Goal: Task Accomplishment & Management: Manage account settings

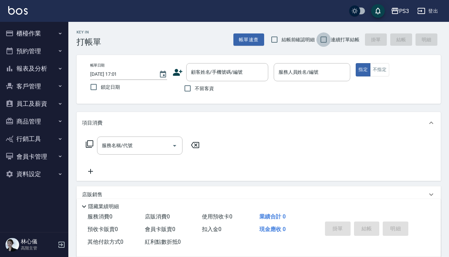
click at [326, 41] on input "連續打單結帳" at bounding box center [324, 39] width 14 height 14
checkbox input "true"
click at [134, 96] on div "帳單日期 2025/09/24 17:01 鎖定日期 顧客姓名/手機號碼/編號 顧客姓名/手機號碼/編號 不留客資 服務人員姓名/編號 服務人員姓名/編號 指…" at bounding box center [259, 79] width 364 height 49
click at [206, 75] on input "顧客姓名/手機號碼/編號" at bounding box center [222, 72] width 66 height 12
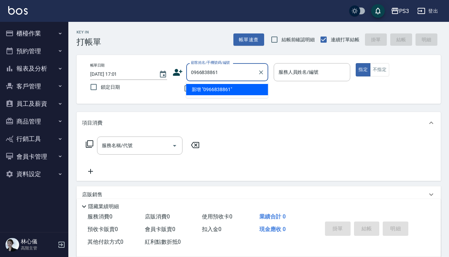
type input "0966838861"
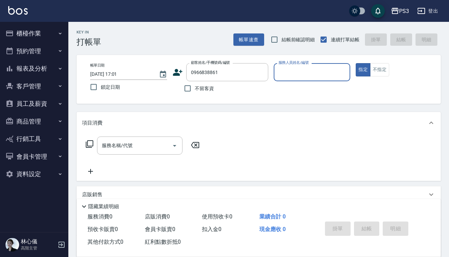
click at [177, 73] on icon at bounding box center [178, 72] width 10 height 10
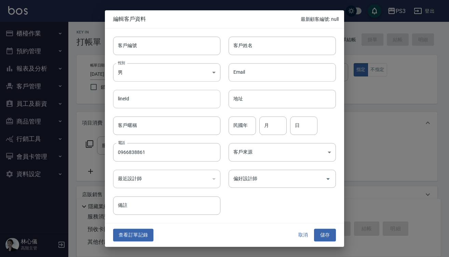
type input "0966838861"
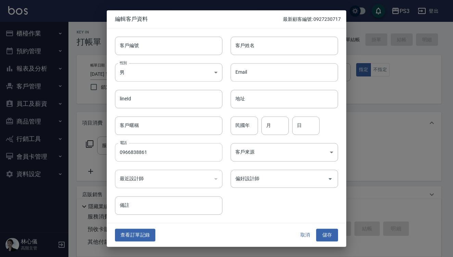
click at [165, 152] on input "0966838861" at bounding box center [168, 152] width 107 height 18
click at [147, 47] on input "客戶編號" at bounding box center [168, 46] width 107 height 18
paste input "0966838861"
type input "0966838861"
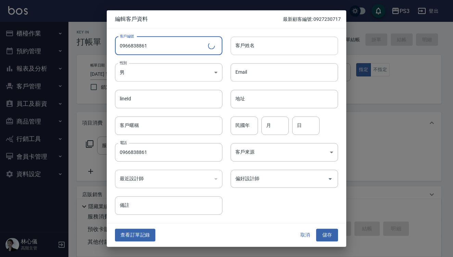
click at [262, 46] on input "客戶姓名" at bounding box center [283, 46] width 107 height 18
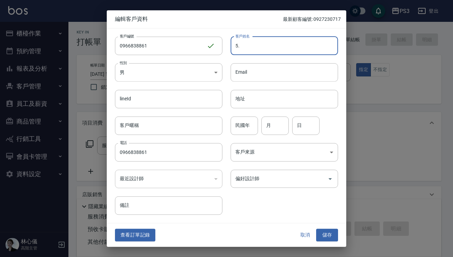
type input "5"
click at [244, 47] on input "周家慧" at bounding box center [283, 46] width 107 height 18
type input "周嘉慧"
click at [245, 125] on input "民國年" at bounding box center [243, 126] width 27 height 18
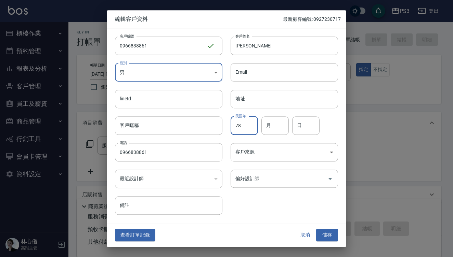
type input "78"
type input "11"
type input "23"
click at [325, 237] on button "儲存" at bounding box center [327, 235] width 22 height 13
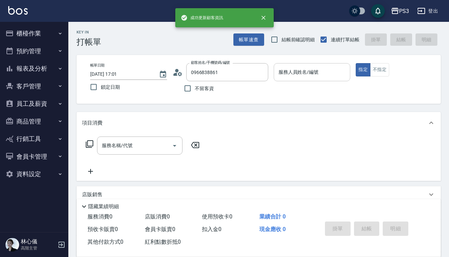
click at [304, 78] on input "服務人員姓名/編號" at bounding box center [312, 72] width 71 height 12
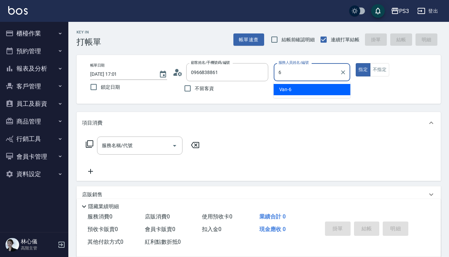
type input "Van-6"
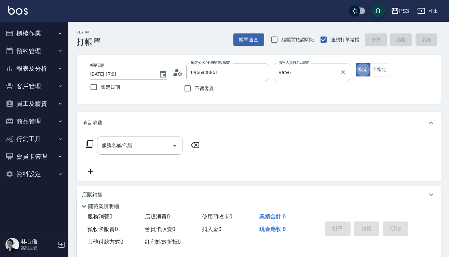
type button "true"
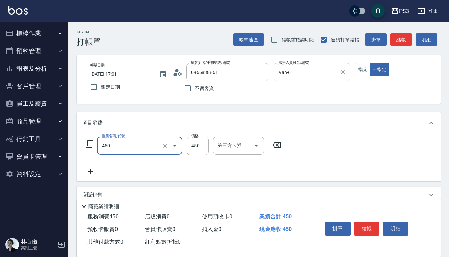
type input "有機洗髮(450)"
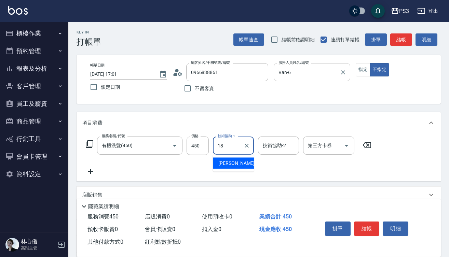
type input "恩恩-18"
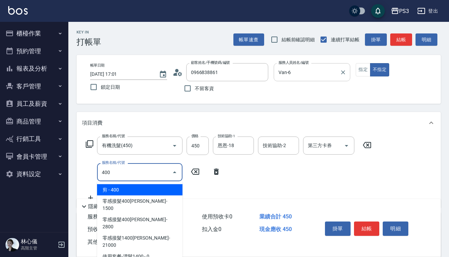
type input "剪(400)"
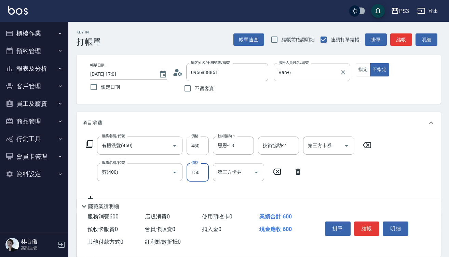
type input "150"
click at [369, 228] on button "結帳" at bounding box center [367, 229] width 26 height 14
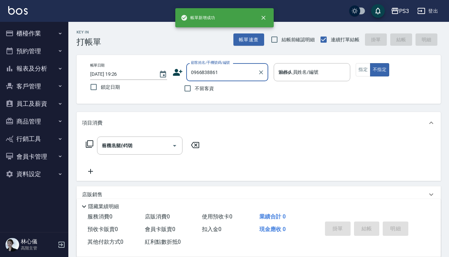
type input "2025/09/24 19:26"
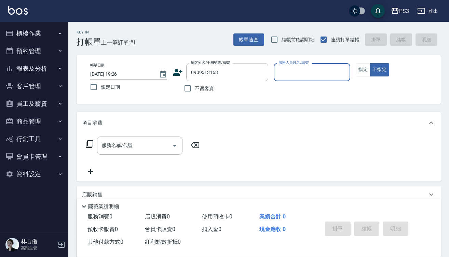
type input "0909513163"
click at [178, 74] on icon at bounding box center [178, 72] width 10 height 7
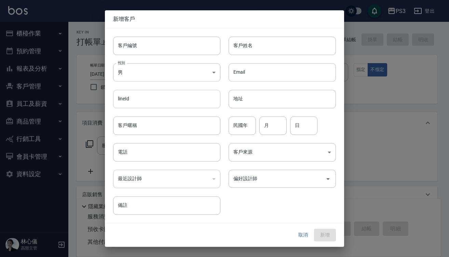
type input "0909513163"
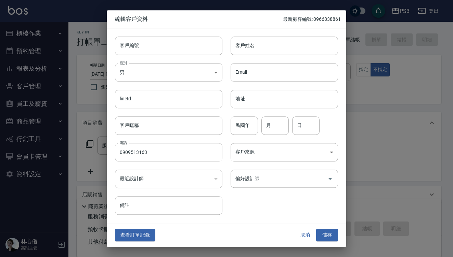
click at [164, 150] on input "0909513163" at bounding box center [168, 152] width 107 height 18
click at [151, 48] on input "客戶編號" at bounding box center [168, 46] width 107 height 18
paste input "0909513163"
type input "0909513163"
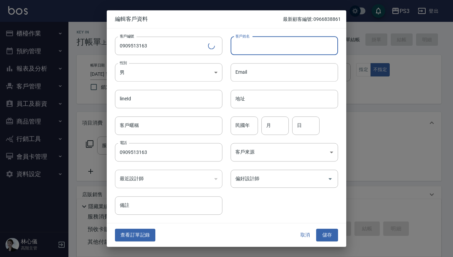
click at [256, 46] on input "客戶姓名" at bounding box center [283, 46] width 107 height 18
click at [244, 46] on input "吳小妮" at bounding box center [283, 46] width 107 height 18
type input "吳曉妮"
click at [245, 127] on input "民國年" at bounding box center [243, 126] width 27 height 18
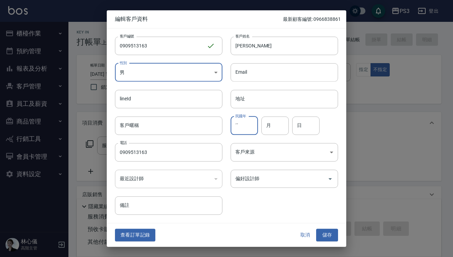
type input "ˊ"
type input "66"
type input "3"
type input "23"
click at [328, 234] on button "儲存" at bounding box center [327, 235] width 22 height 13
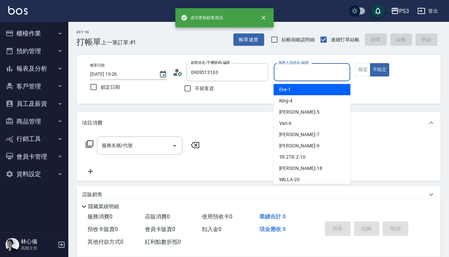
click at [294, 71] on input "服務人員姓名/編號" at bounding box center [312, 72] width 71 height 12
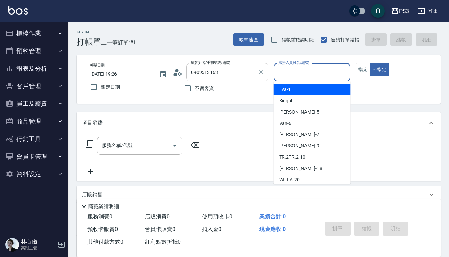
click at [236, 72] on input "0909513163" at bounding box center [222, 72] width 66 height 12
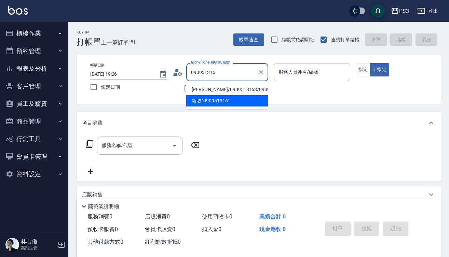
click at [235, 87] on li "吳曉妮/0909513163/0909513163" at bounding box center [227, 89] width 82 height 11
type input "吳曉妮/0909513163/0909513163"
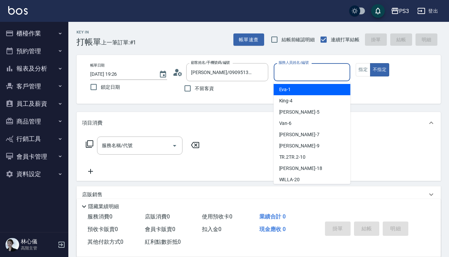
click at [293, 69] on input "服務人員姓名/編號" at bounding box center [312, 72] width 71 height 12
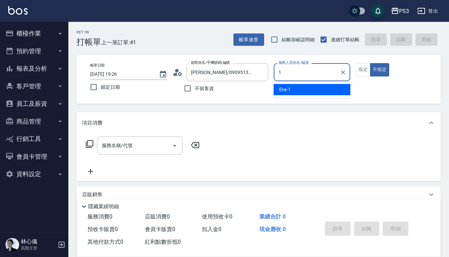
type input "Eva-1"
type button "false"
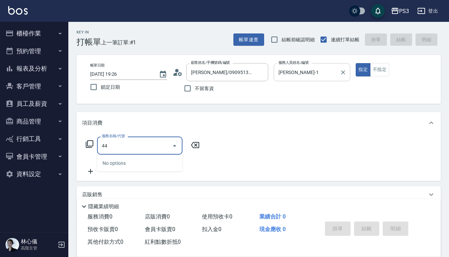
type input "4"
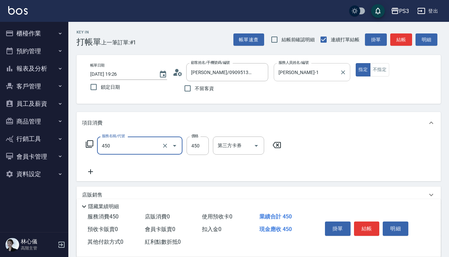
type input "有機洗髮(450)"
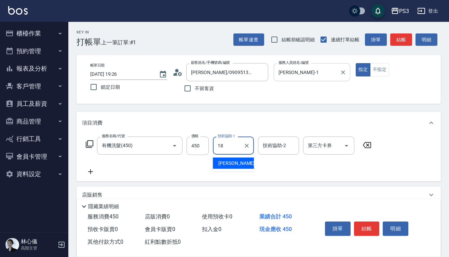
type input "恩恩-18"
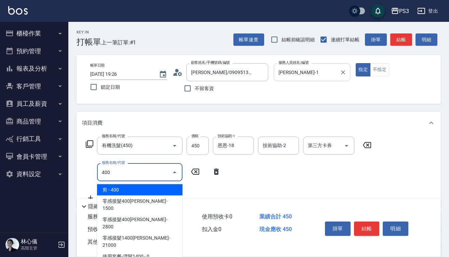
type input "剪(400)"
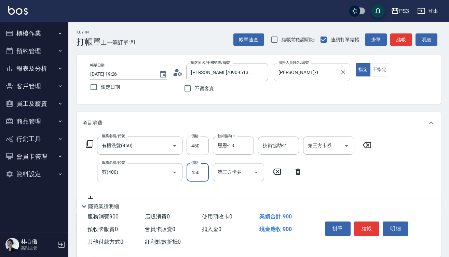
type input "450"
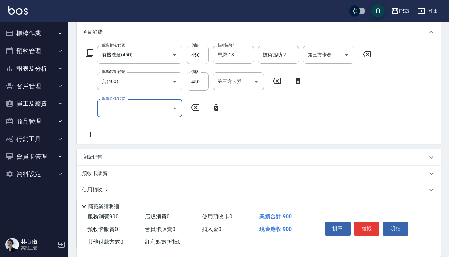
scroll to position [91, 0]
type input "染L(16002)"
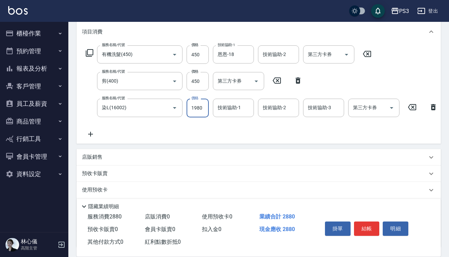
type input "1980"
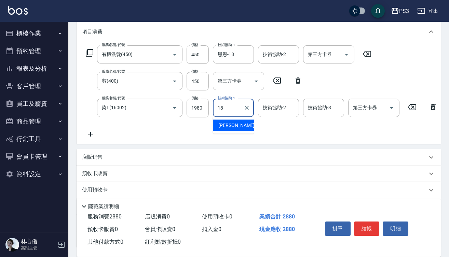
type input "恩恩-18"
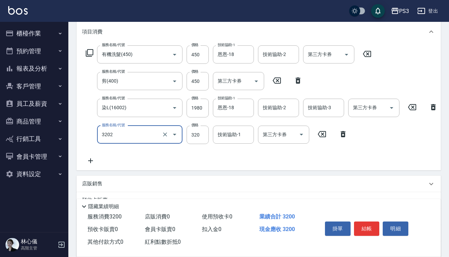
type input "頭皮隔離(3202)"
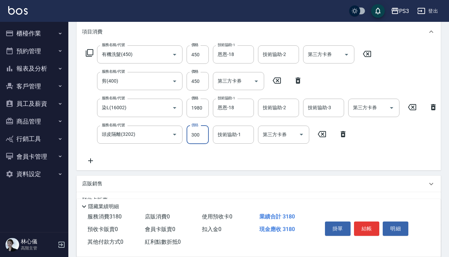
type input "300"
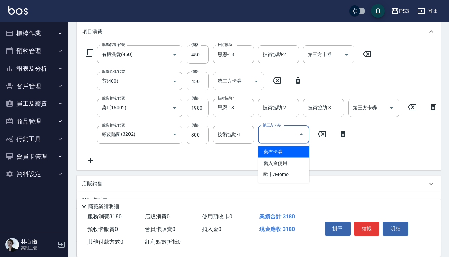
type input "舊有卡券"
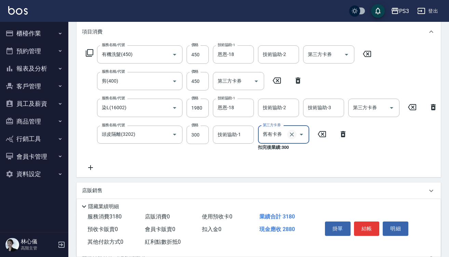
click at [291, 136] on icon "Clear" at bounding box center [292, 134] width 7 height 7
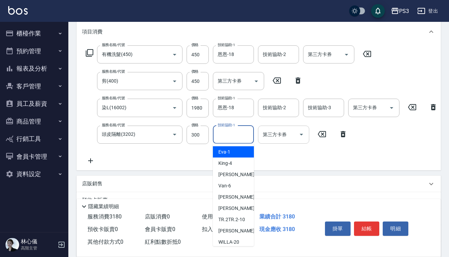
click at [240, 137] on input "技術協助-1" at bounding box center [233, 135] width 35 height 12
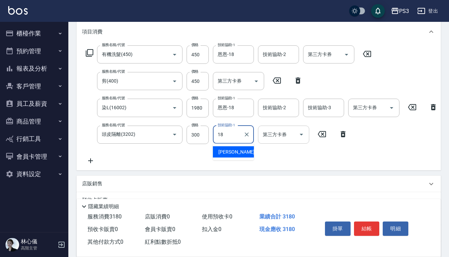
type input "恩恩-18"
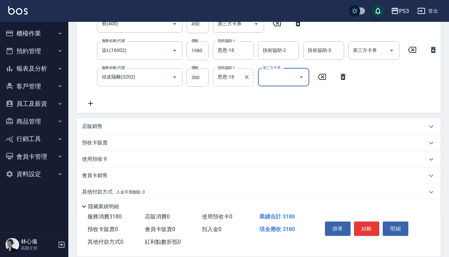
scroll to position [165, 0]
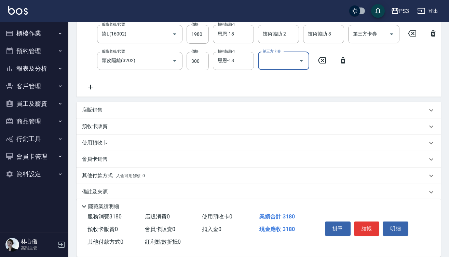
click at [103, 114] on div "店販銷售" at bounding box center [254, 110] width 345 height 7
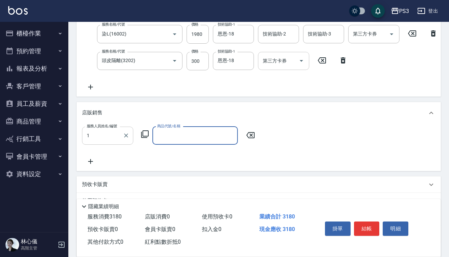
type input "Eva-1"
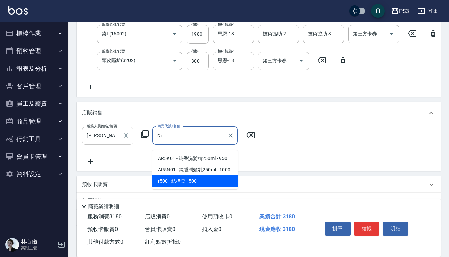
type input "結構染"
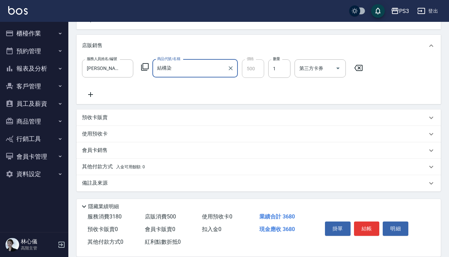
scroll to position [238, 0]
click at [367, 229] on button "結帳" at bounding box center [367, 229] width 26 height 14
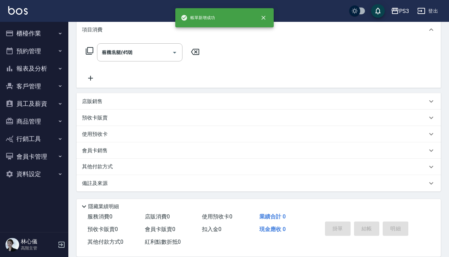
type input "2025/09/24 19:28"
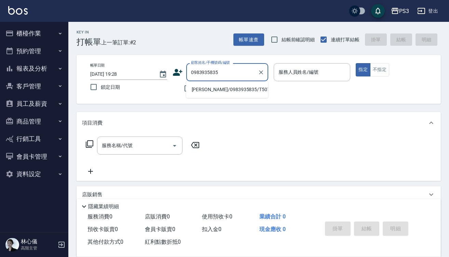
type input "彭柏霖/0983935835/T50704"
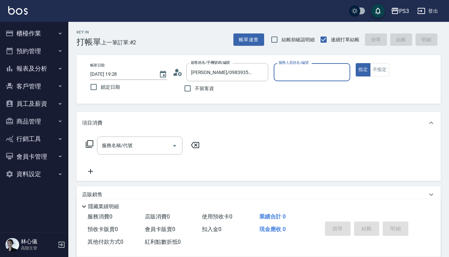
type input "Eva-1"
click at [363, 70] on button "指定" at bounding box center [363, 69] width 15 height 13
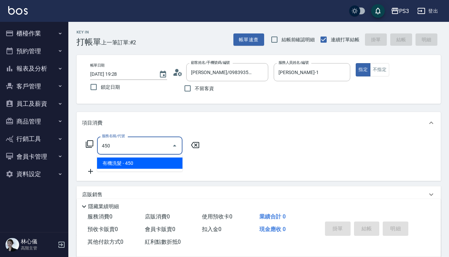
type input "有機洗髮(450)"
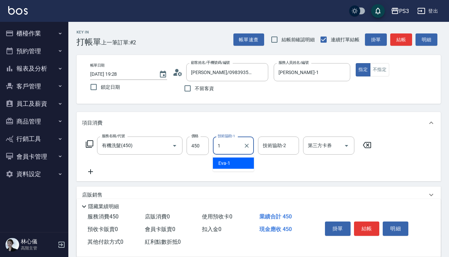
type input "Eva-1"
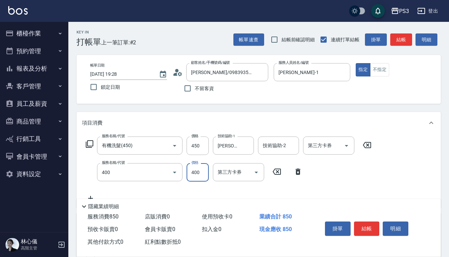
type input "剪(400)"
type input "200"
click at [369, 230] on button "結帳" at bounding box center [367, 229] width 26 height 14
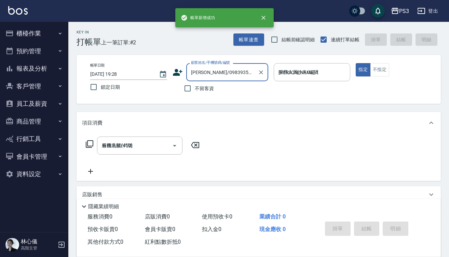
type input "2025/09/24 19:29"
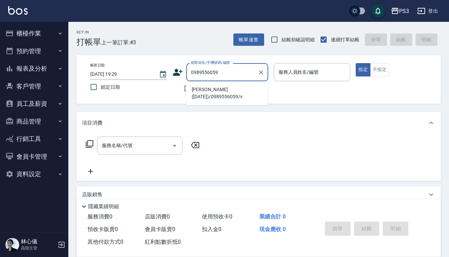
type input "翔(26/11/26)/0989556059/v"
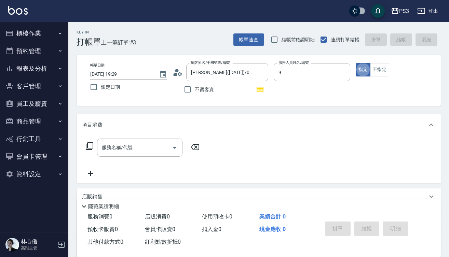
type input "尤信翰-9"
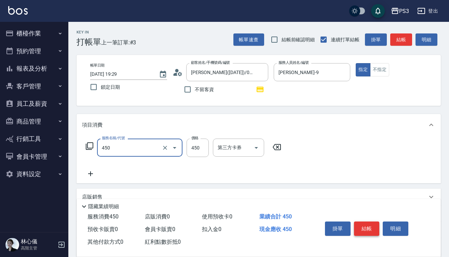
type input "有機洗髮(450)"
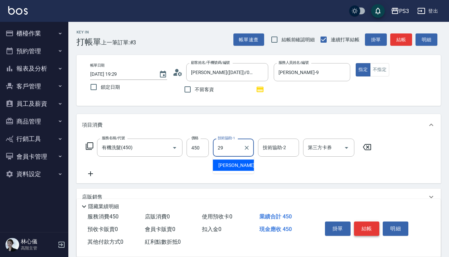
type input "Joyce-29"
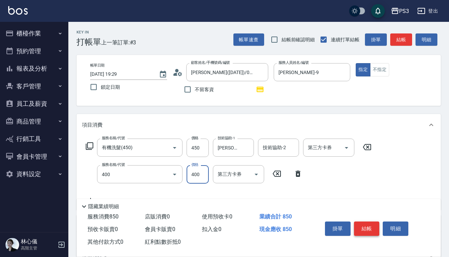
type input "剪(400)"
type input "680"
click at [366, 222] on button "結帳" at bounding box center [367, 229] width 26 height 14
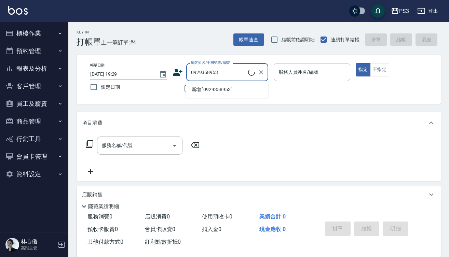
type input "林哲豪( 24/7/13)/0929358953/T10538"
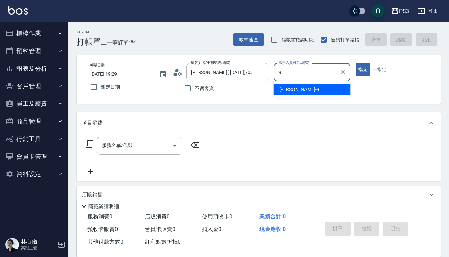
type input "尤信翰-9"
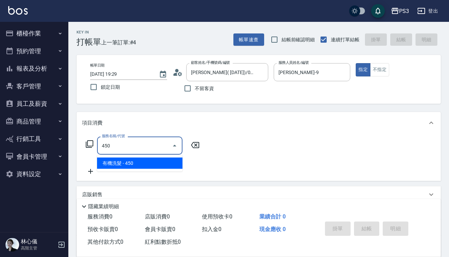
type input "有機洗髮(450)"
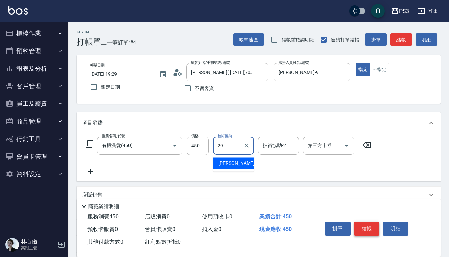
type input "Joyce-29"
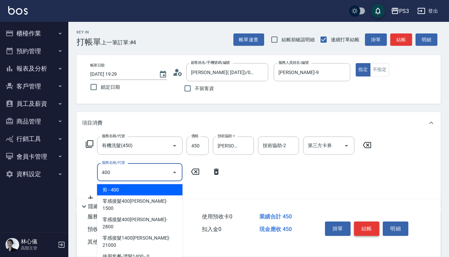
type input "剪(400)"
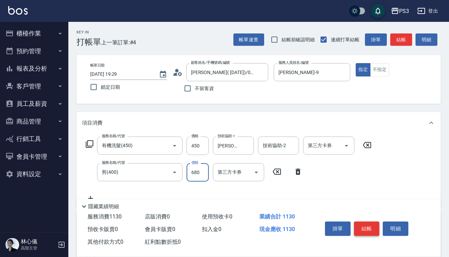
type input "680"
click at [365, 222] on button "結帳" at bounding box center [367, 229] width 26 height 14
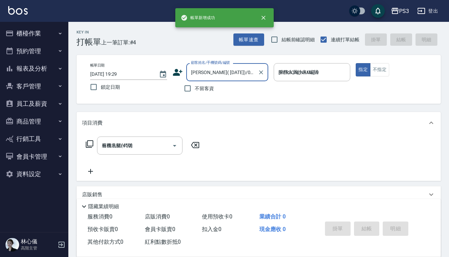
type input "2025/09/24 19:30"
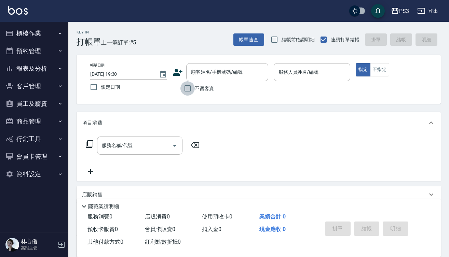
click at [190, 89] on input "不留客資" at bounding box center [188, 88] width 14 height 14
checkbox input "true"
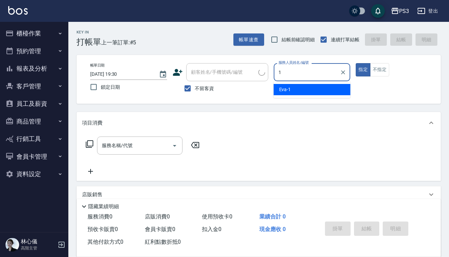
type input "Eva-1"
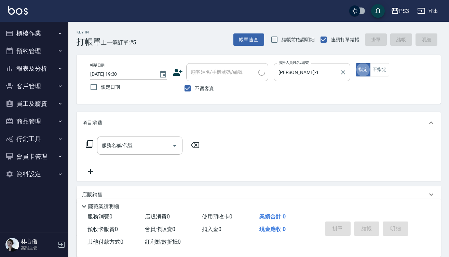
type input "吳大寶/0989133442/"
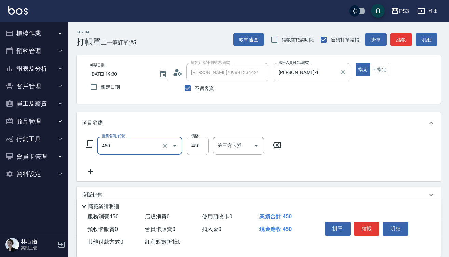
type input "有機洗髮(450)"
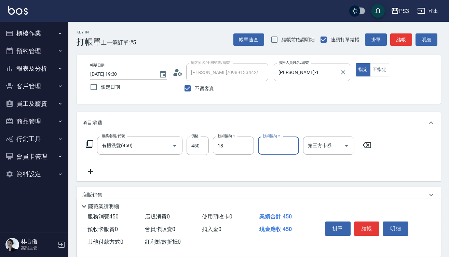
type input "恩恩-18"
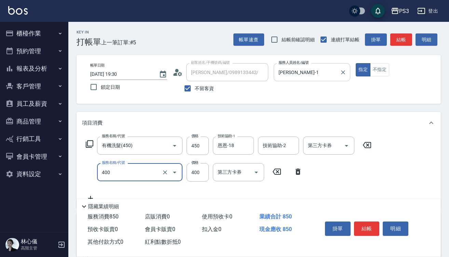
type input "剪(400)"
type input "380"
click at [368, 227] on button "結帳" at bounding box center [367, 229] width 26 height 14
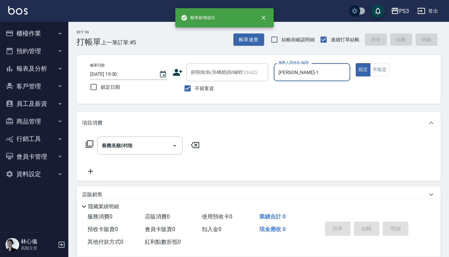
type input "2025/09/24 19:31"
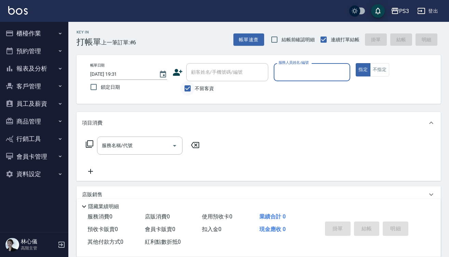
click at [187, 90] on input "不留客資" at bounding box center [188, 88] width 14 height 14
checkbox input "false"
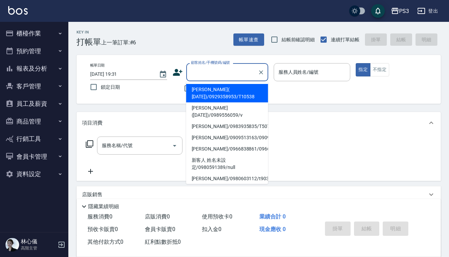
click at [218, 75] on input "顧客姓名/手機號碼/編號" at bounding box center [222, 72] width 66 height 12
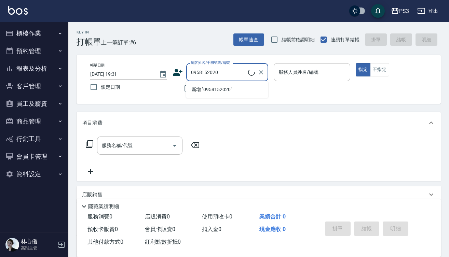
type input "林佳陵/0958152020/T50580"
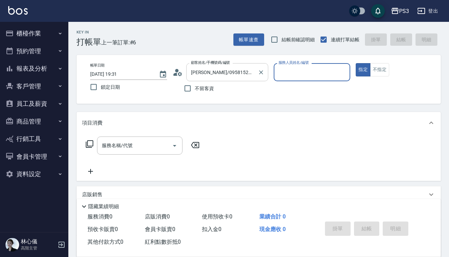
type input "Eva-1"
click at [363, 70] on button "指定" at bounding box center [363, 69] width 15 height 13
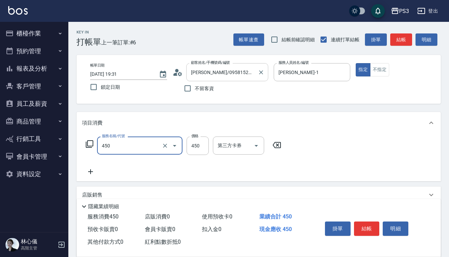
type input "有機洗髮(450)"
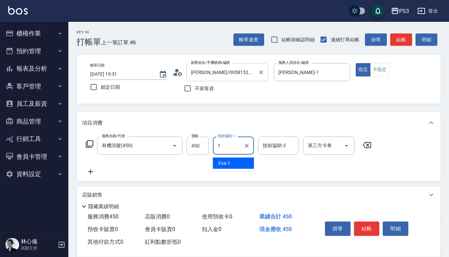
type input "Eva-1"
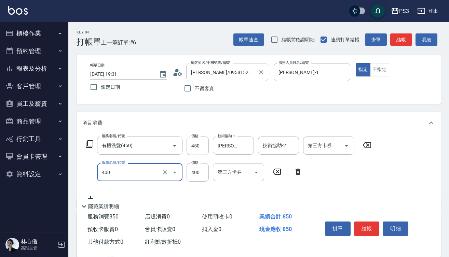
type input "剪(400)"
type input "380"
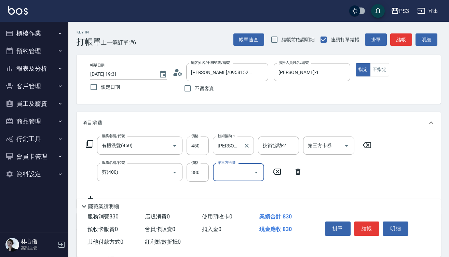
click at [238, 141] on input "Eva-1" at bounding box center [228, 146] width 25 height 12
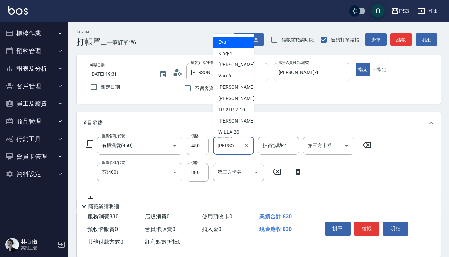
click at [239, 144] on input "Eva-1" at bounding box center [228, 146] width 25 height 12
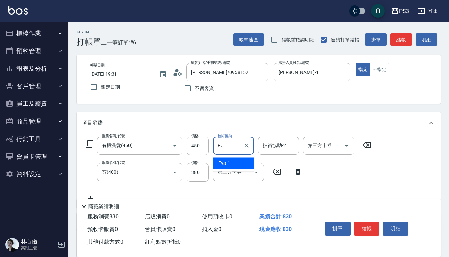
type input "E"
type input "恩恩-18"
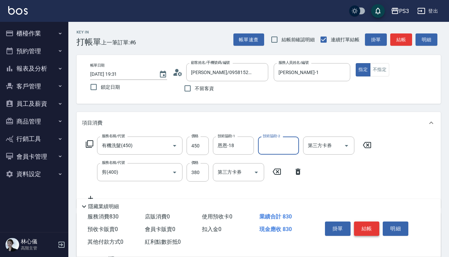
click at [372, 223] on button "結帳" at bounding box center [367, 229] width 26 height 14
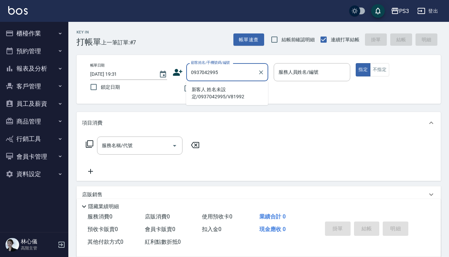
type input "新客人 姓名未設定/0937042995/V81992"
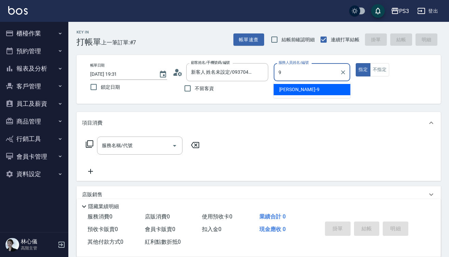
type input "尤信翰-9"
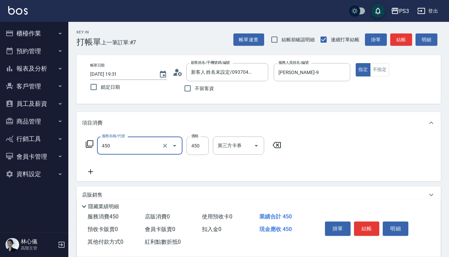
type input "有機洗髮(450)"
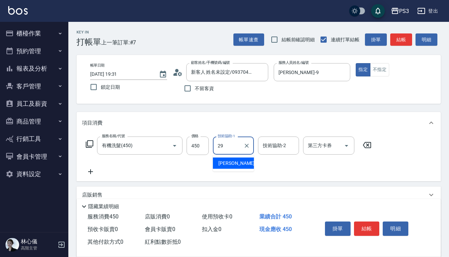
type input "Joyce-29"
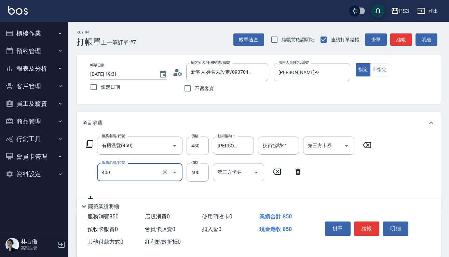
type input "剪(400)"
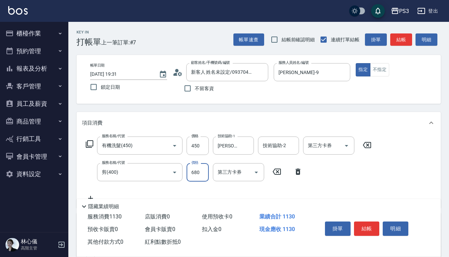
type input "680"
click at [364, 225] on button "結帳" at bounding box center [367, 229] width 26 height 14
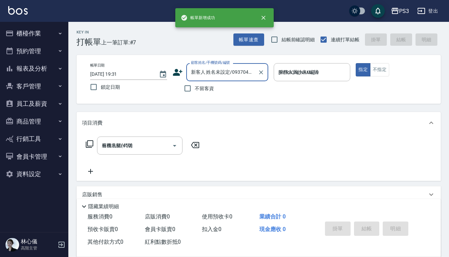
type input "2025/09/24 19:32"
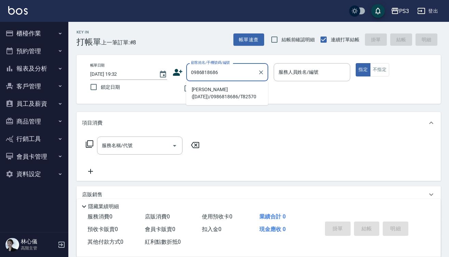
type input "林照斌(25/8/31)/0986818686/T82570"
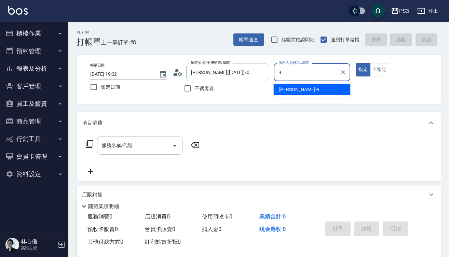
type input "尤信翰-9"
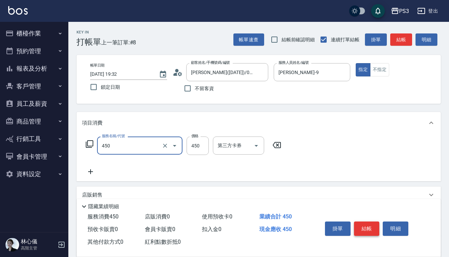
type input "有機洗髮(450)"
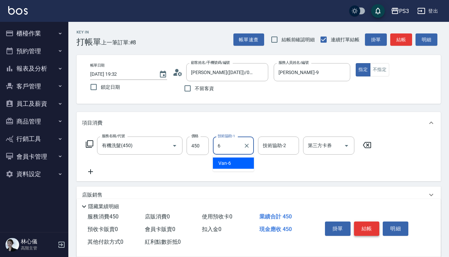
type input "Van-6"
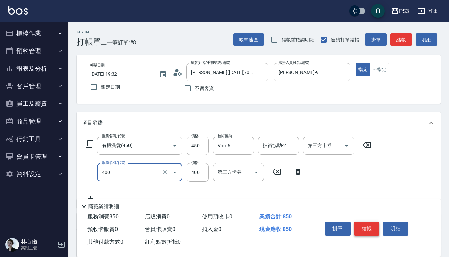
type input "剪(400)"
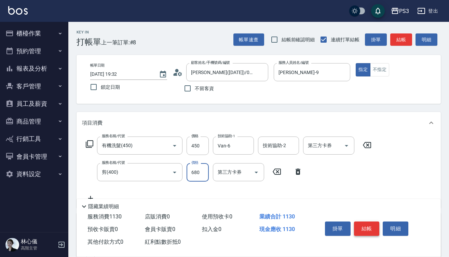
type input "680"
click at [372, 222] on button "結帳" at bounding box center [367, 229] width 26 height 14
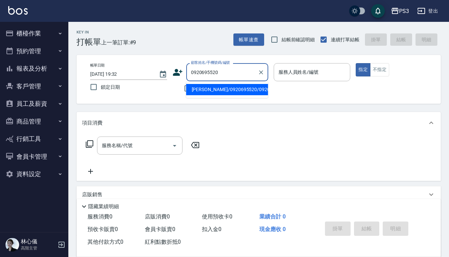
type input "陳宗瑋/0920695520/0920695520"
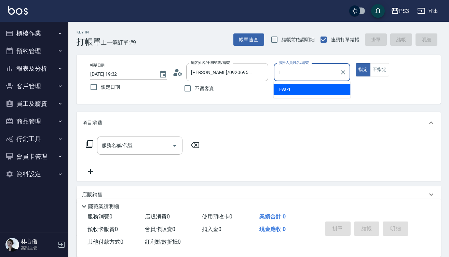
type input "Eva-1"
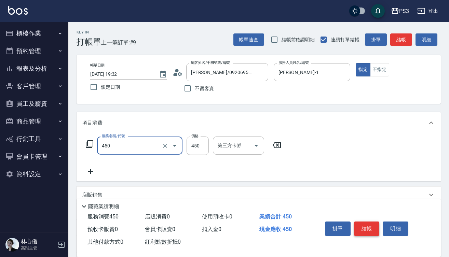
type input "有機洗髮(450)"
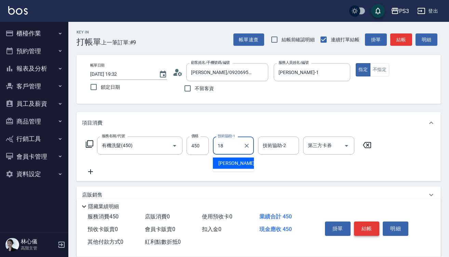
type input "恩恩-18"
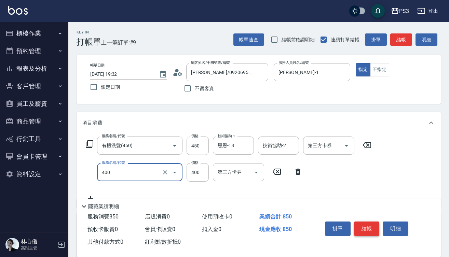
type input "剪(400)"
type input "380"
click at [372, 226] on button "結帳" at bounding box center [367, 229] width 26 height 14
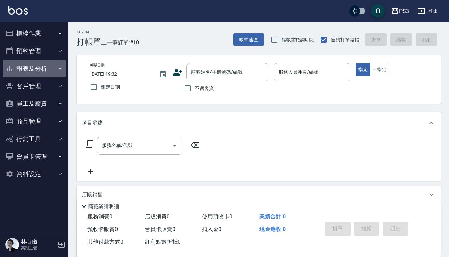
click at [36, 70] on button "報表及分析" at bounding box center [34, 69] width 63 height 18
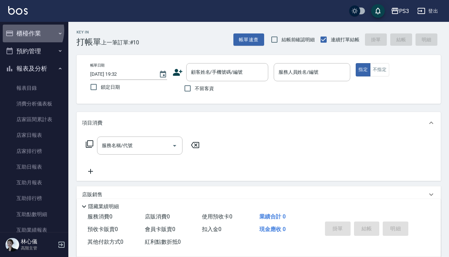
click at [25, 30] on button "櫃檯作業" at bounding box center [34, 34] width 63 height 18
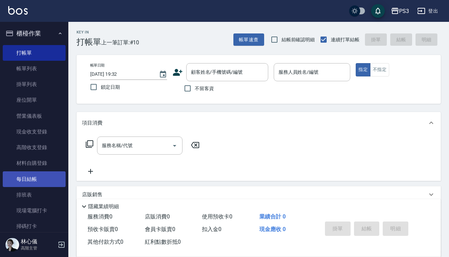
click at [43, 174] on link "每日結帳" at bounding box center [34, 180] width 63 height 16
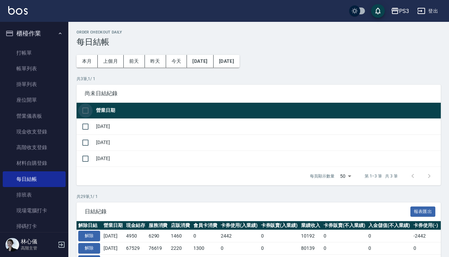
click at [85, 107] on input "checkbox" at bounding box center [85, 111] width 14 height 14
checkbox input "true"
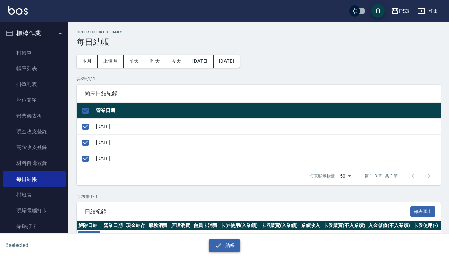
click at [222, 243] on icon "button" at bounding box center [218, 246] width 8 height 8
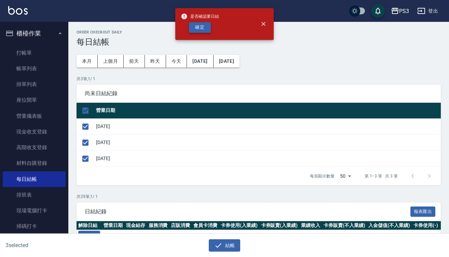
click at [198, 27] on button "確定" at bounding box center [200, 27] width 22 height 11
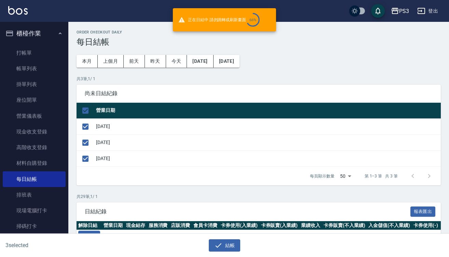
checkbox input "false"
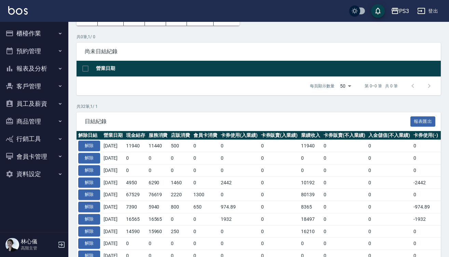
scroll to position [43, 0]
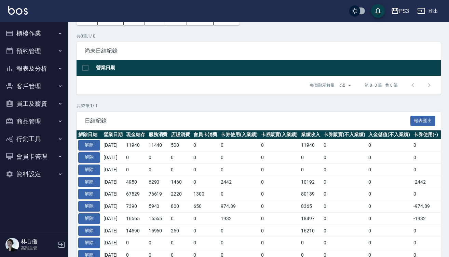
click at [34, 23] on ul "櫃檯作業 打帳單 帳單列表 掛單列表 座位開單 營業儀表板 現金收支登錄 高階收支登錄 材料自購登錄 每日結帳 排班表 現場電腦打卡 掃碼打卡 預約管理 預約…" at bounding box center [34, 104] width 63 height 164
click at [34, 29] on button "櫃檯作業" at bounding box center [34, 34] width 63 height 18
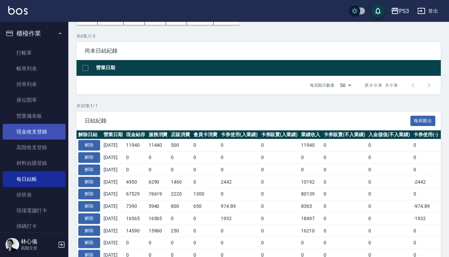
click at [38, 131] on link "現金收支登錄" at bounding box center [34, 132] width 63 height 16
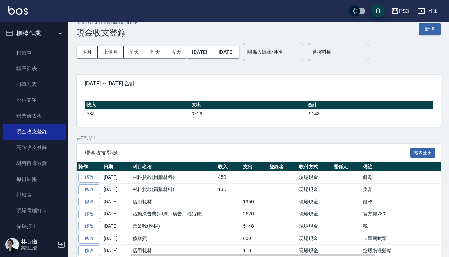
scroll to position [9, 0]
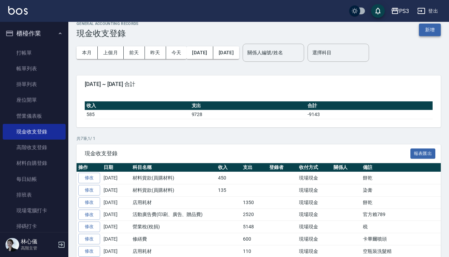
click at [432, 32] on button "新增" at bounding box center [430, 30] width 22 height 13
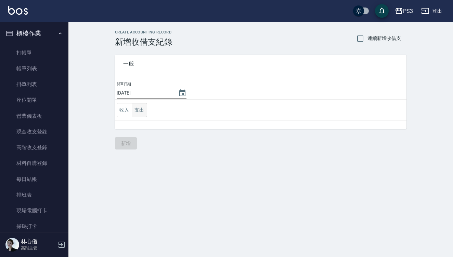
click at [141, 110] on button "支出" at bounding box center [139, 110] width 15 height 14
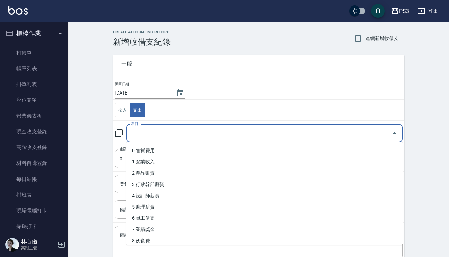
click at [166, 136] on input "科目" at bounding box center [260, 134] width 260 height 12
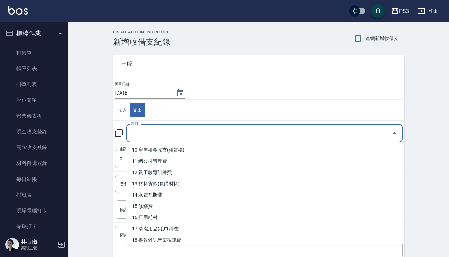
scroll to position [115, 0]
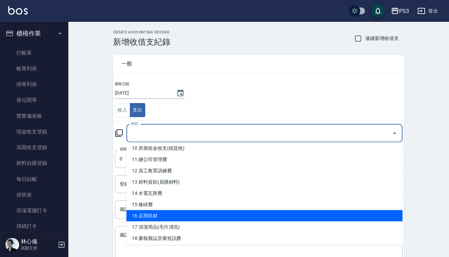
click at [168, 218] on li "16 店用耗材" at bounding box center [265, 216] width 276 height 11
type input "16 店用耗材"
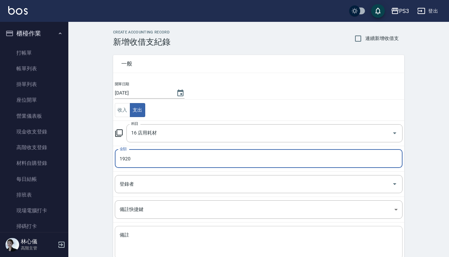
type input "1920"
click at [141, 242] on textarea "備註" at bounding box center [259, 243] width 278 height 22
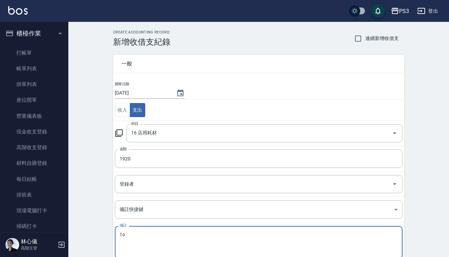
type textarea "1"
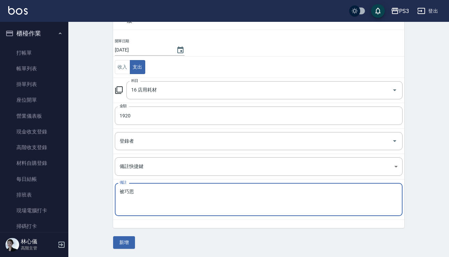
scroll to position [43, 0]
type textarea "被巧思"
click at [129, 241] on button "新增" at bounding box center [124, 243] width 22 height 13
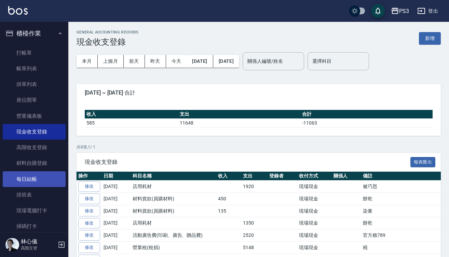
click at [29, 179] on link "每日結帳" at bounding box center [34, 180] width 63 height 16
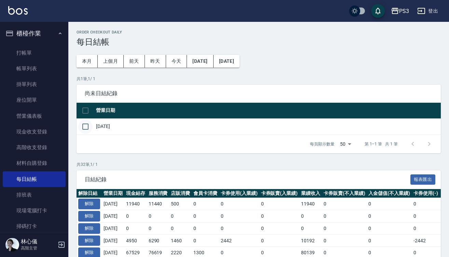
click at [86, 127] on input "checkbox" at bounding box center [85, 127] width 14 height 14
checkbox input "true"
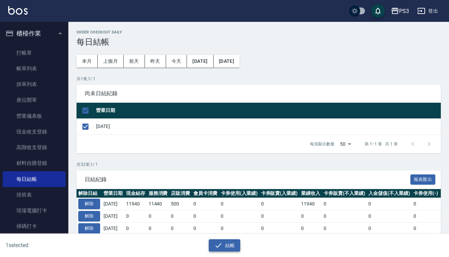
click at [225, 246] on button "結帳" at bounding box center [225, 246] width 32 height 13
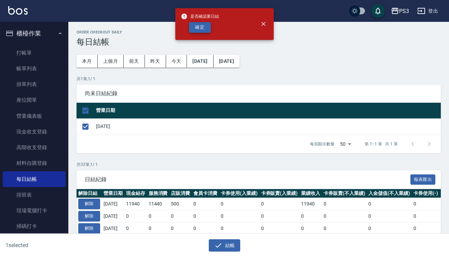
click at [201, 30] on button "確定" at bounding box center [200, 27] width 22 height 11
checkbox input "false"
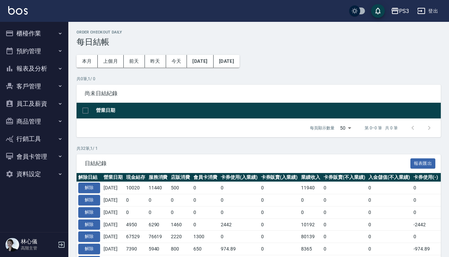
scroll to position [34, 0]
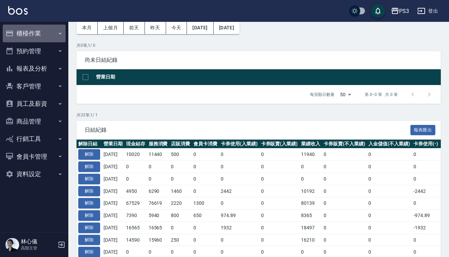
click at [40, 35] on button "櫃檯作業" at bounding box center [34, 34] width 63 height 18
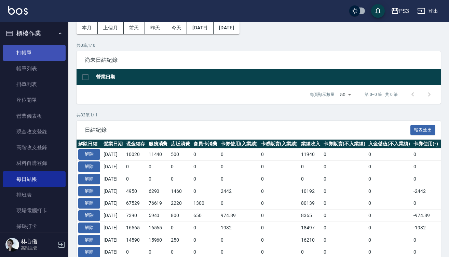
click at [41, 54] on link "打帳單" at bounding box center [34, 53] width 63 height 16
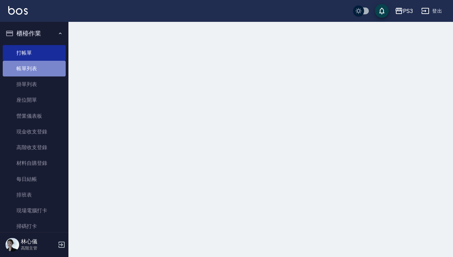
click at [42, 73] on link "帳單列表" at bounding box center [34, 69] width 63 height 16
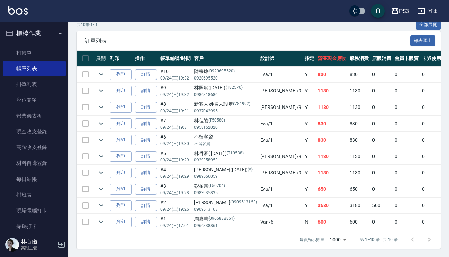
scroll to position [165, 0]
click at [45, 179] on link "每日結帳" at bounding box center [34, 180] width 63 height 16
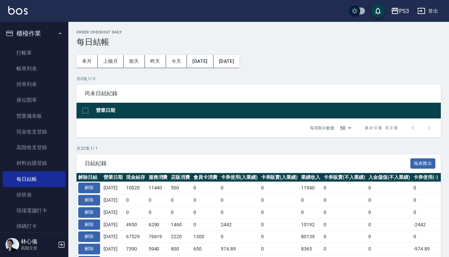
scroll to position [0, 1]
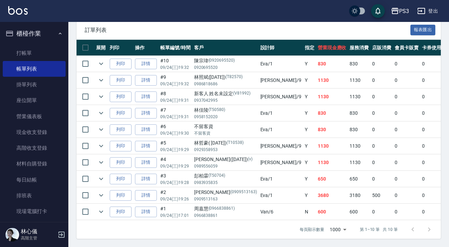
scroll to position [176, 0]
click at [85, 123] on input "checkbox" at bounding box center [85, 129] width 14 height 14
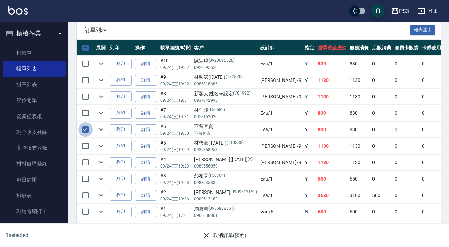
click at [85, 123] on input "checkbox" at bounding box center [85, 129] width 14 height 14
checkbox input "false"
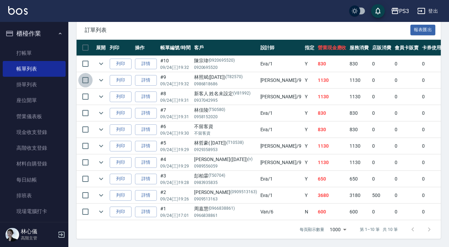
click at [87, 76] on input "checkbox" at bounding box center [85, 80] width 14 height 14
checkbox input "true"
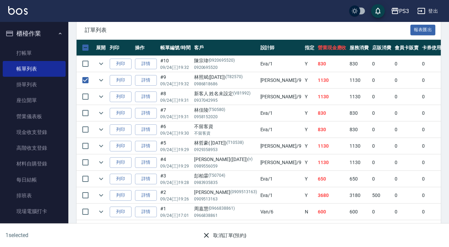
click at [228, 236] on button "取消訂單(預約)" at bounding box center [225, 235] width 50 height 13
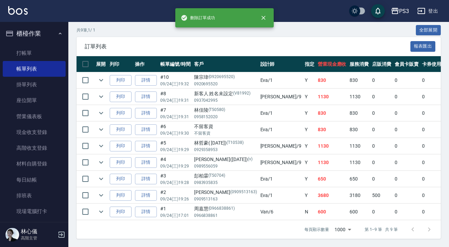
scroll to position [160, 0]
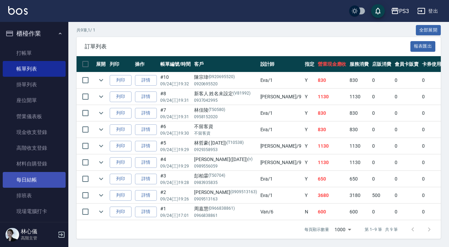
click at [45, 180] on link "每日結帳" at bounding box center [34, 180] width 63 height 16
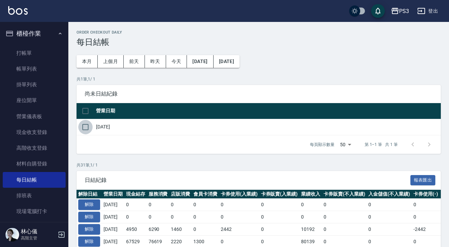
click at [85, 125] on input "checkbox" at bounding box center [85, 127] width 14 height 14
checkbox input "true"
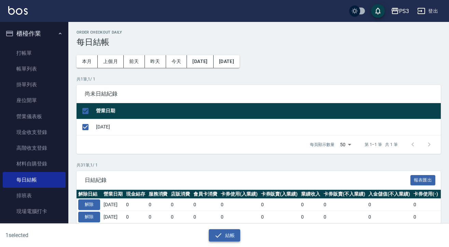
click at [223, 237] on button "結帳" at bounding box center [225, 235] width 32 height 13
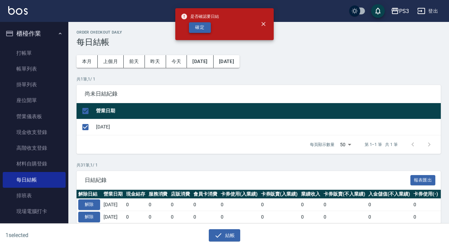
click at [197, 27] on button "確定" at bounding box center [200, 27] width 22 height 11
checkbox input "false"
